Goal: Task Accomplishment & Management: Manage account settings

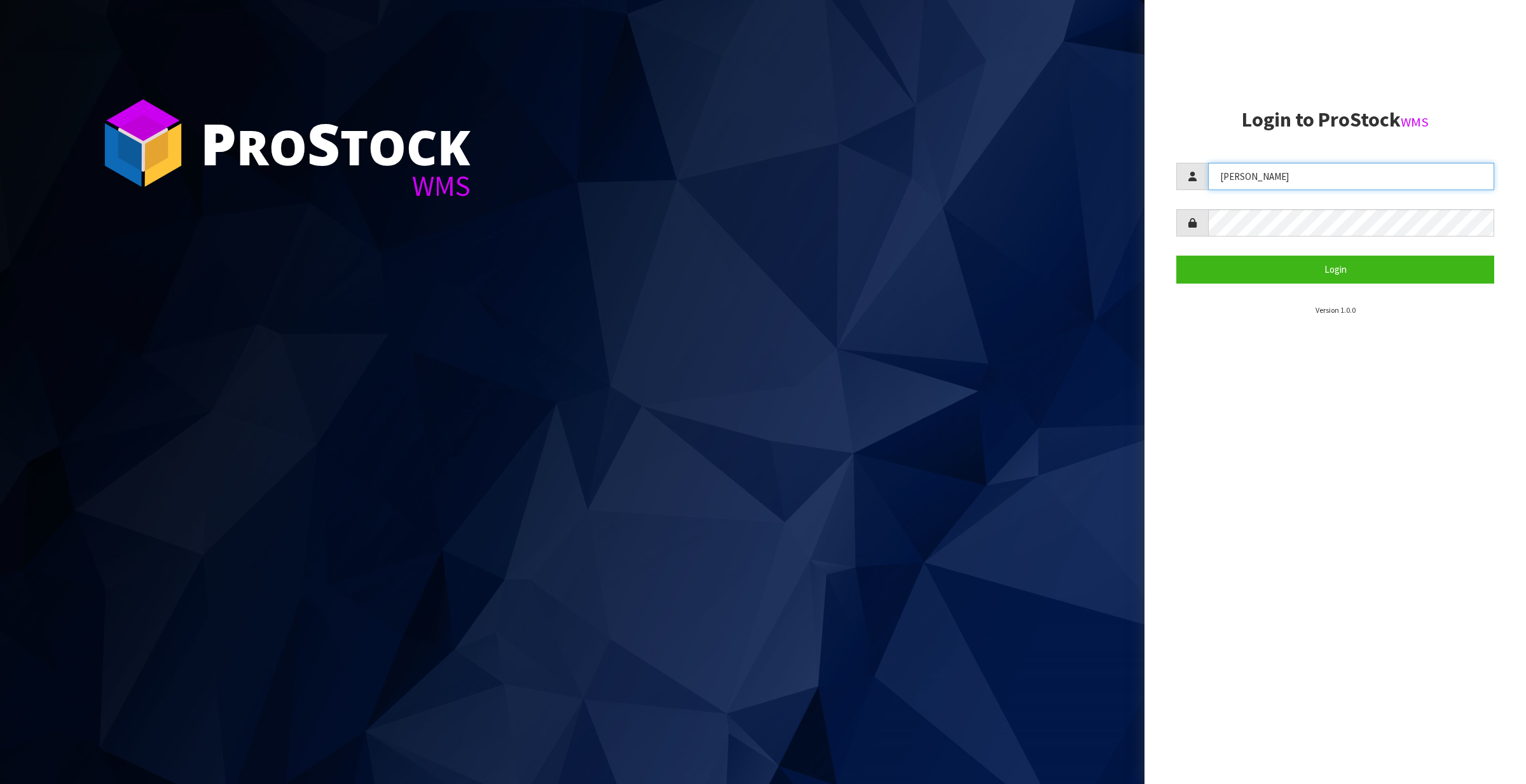
drag, startPoint x: 1316, startPoint y: 179, endPoint x: 1064, endPoint y: 175, distance: 252.0
click at [1064, 175] on div "P ro S tock WMS Login to ProStock WMS [PERSON_NAME] Login Version 1.0.0" at bounding box center [763, 392] width 1526 height 784
type input "Meena"
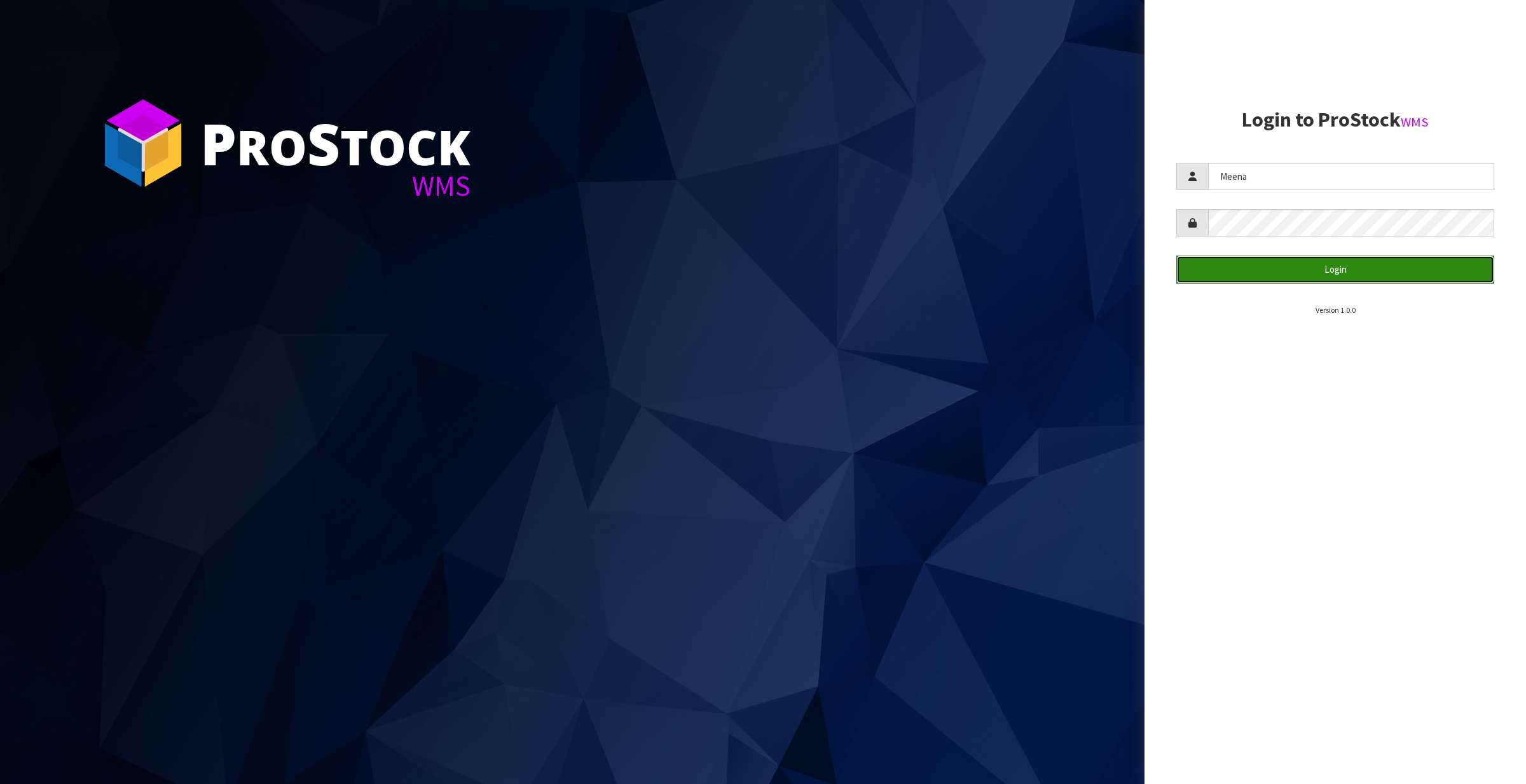
click at [1261, 261] on button "Login" at bounding box center [1335, 270] width 318 height 28
